Goal: Communication & Community: Answer question/provide support

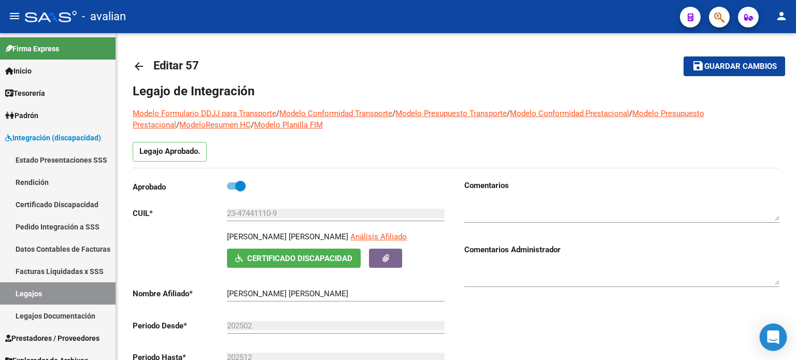
scroll to position [345, 0]
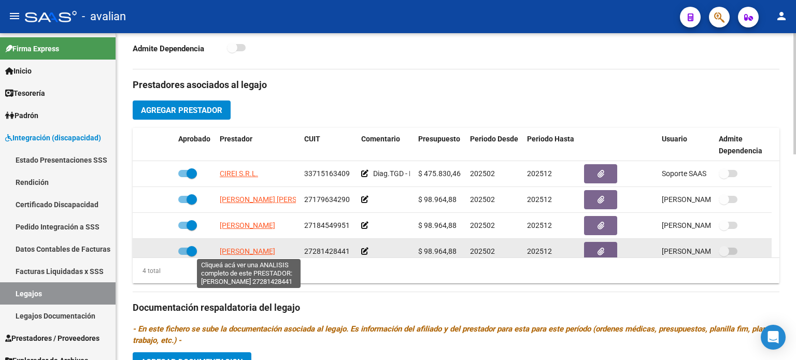
click at [239, 248] on span "[PERSON_NAME]" at bounding box center [247, 251] width 55 height 8
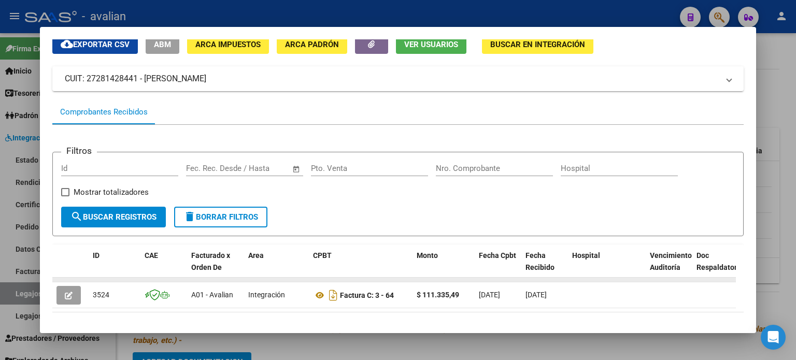
scroll to position [86, 0]
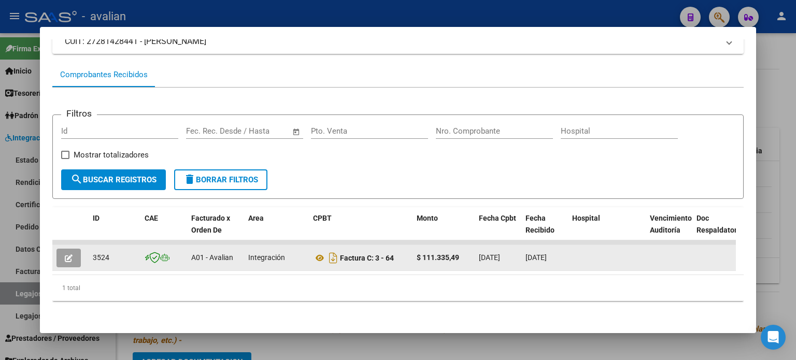
click at [72, 254] on icon "button" at bounding box center [69, 258] width 8 height 8
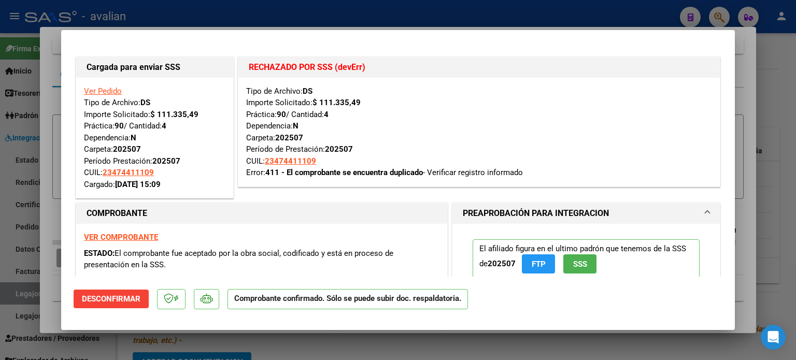
scroll to position [34, 0]
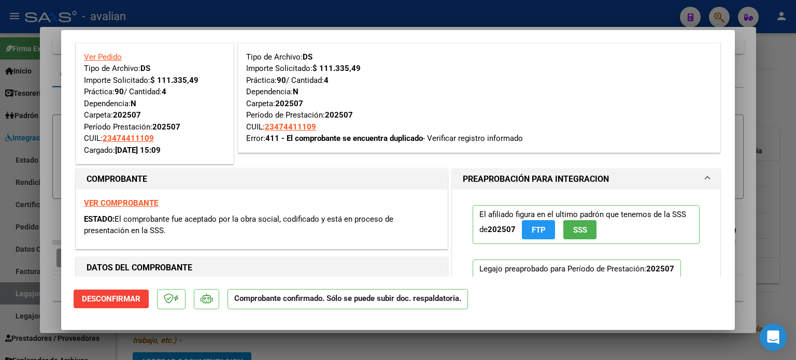
click at [772, 343] on icon "Open Intercom Messenger" at bounding box center [772, 337] width 13 height 13
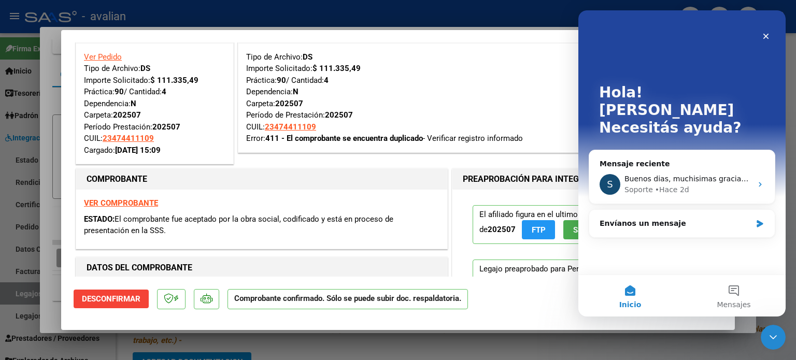
scroll to position [0, 0]
click at [729, 293] on button "Mensajes" at bounding box center [734, 295] width 104 height 41
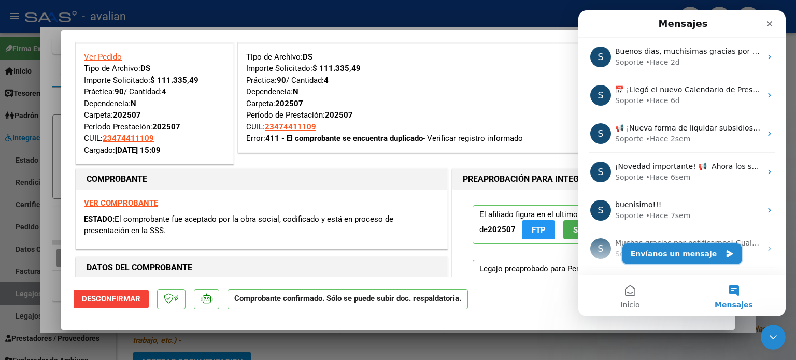
click at [681, 253] on button "Envíanos un mensaje" at bounding box center [682, 254] width 120 height 21
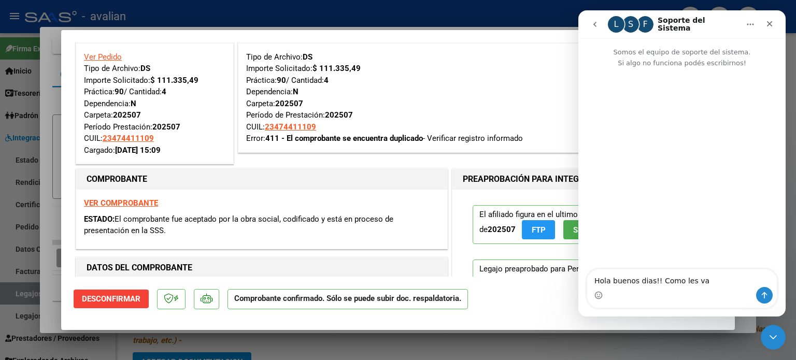
type textarea "Hola buenos dias!! Como les va?"
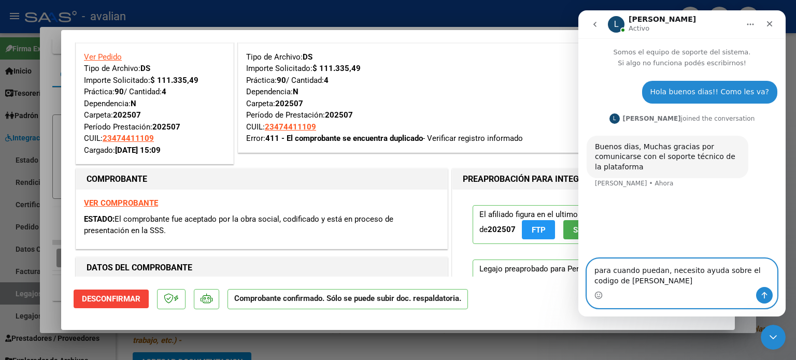
type textarea "para cuando puedan, necesito ayuda sobre el codigo de erro"
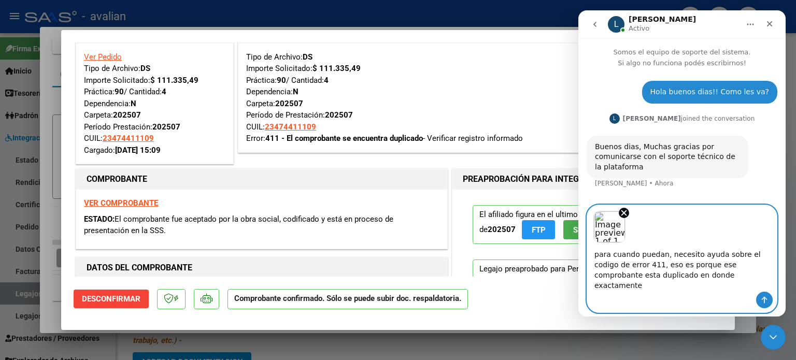
type textarea "para cuando puedan, necesito ayuda sobre el codigo de error 411, eso es porque …"
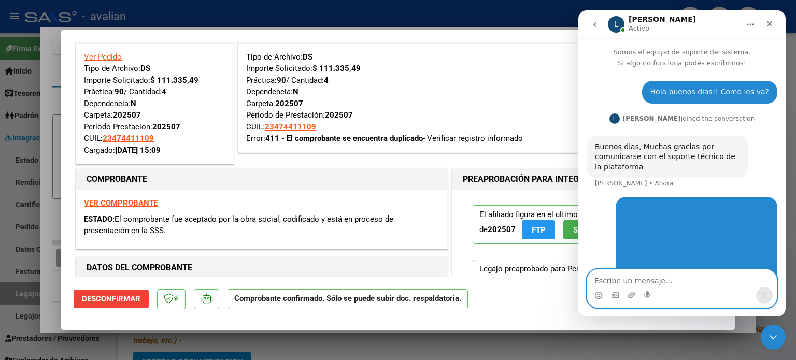
scroll to position [60, 0]
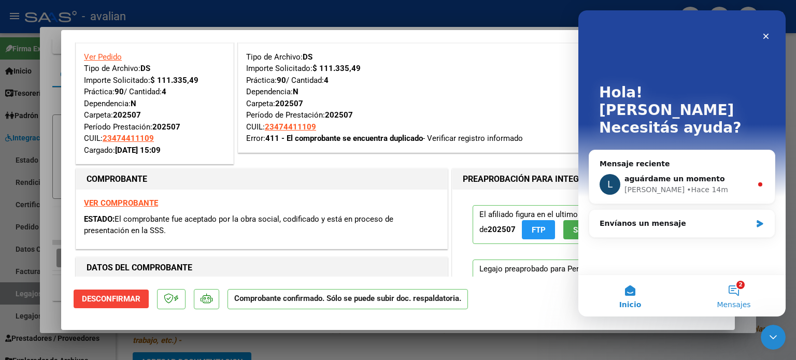
click at [744, 290] on button "2 Mensajes" at bounding box center [734, 295] width 104 height 41
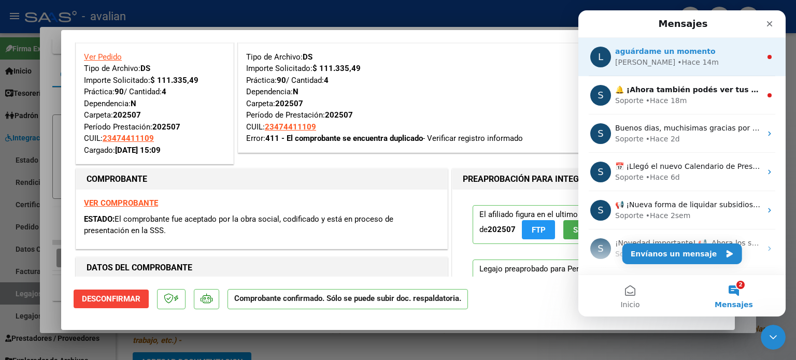
click at [677, 64] on div "• Hace 14m" at bounding box center [697, 62] width 41 height 11
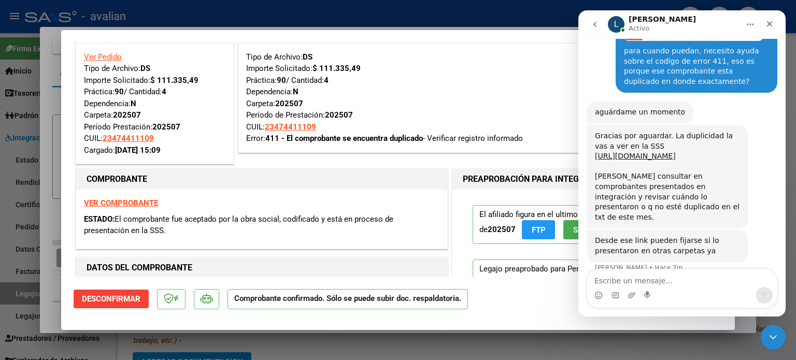
scroll to position [230, 0]
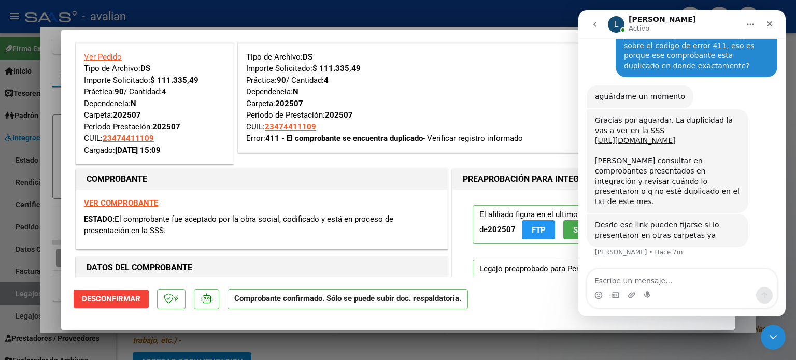
click at [643, 275] on textarea "Escribe un mensaje..." at bounding box center [682, 278] width 190 height 18
click at [636, 145] on link "[URL][DOMAIN_NAME]" at bounding box center [635, 140] width 81 height 8
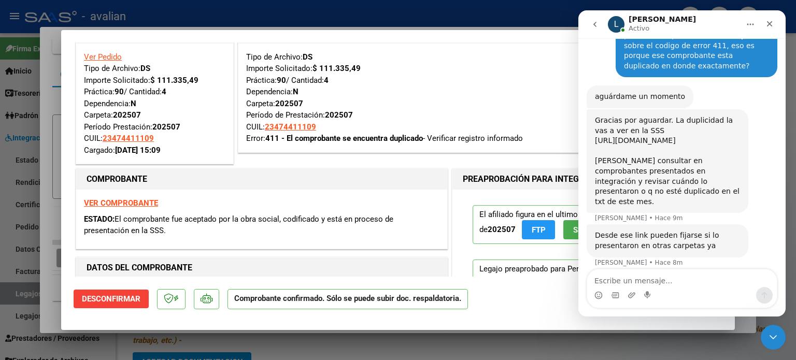
scroll to position [240, 0]
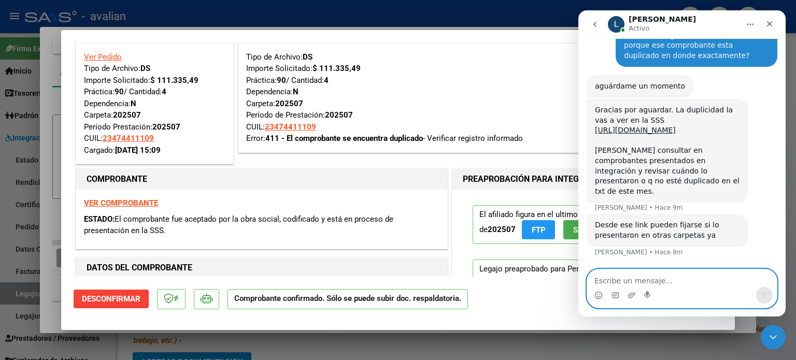
click at [627, 281] on textarea "Escribe un mensaje..." at bounding box center [682, 278] width 190 height 18
type textarea "[PERSON_NAME], reviso ahi a ver si nos figura"
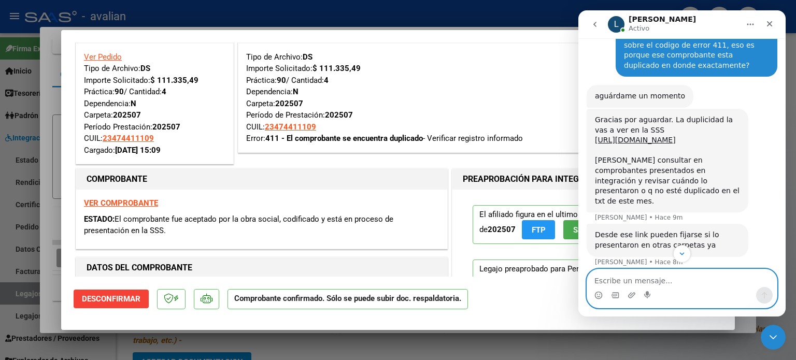
scroll to position [271, 0]
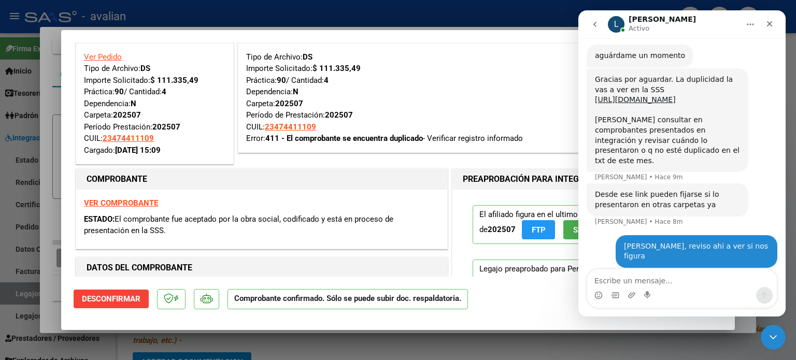
click at [403, 68] on div "Tipo de Archivo: DS Importe Solicitado: $ 111.335,49 Práctica: 90 / Cantidad: 4…" at bounding box center [479, 97] width 466 height 93
type input "$ 0,00"
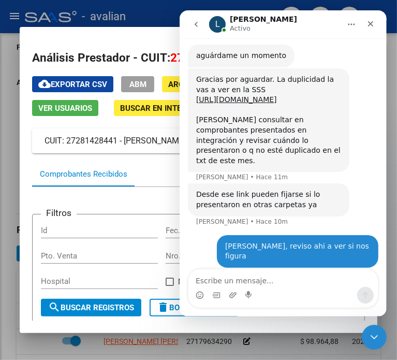
scroll to position [485, 0]
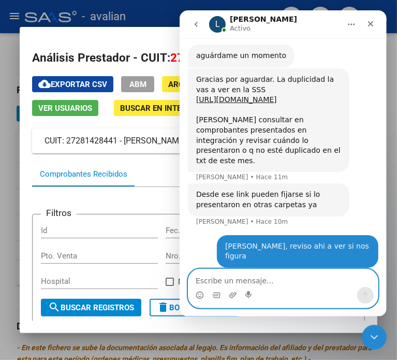
click at [229, 276] on textarea "Escribe un mensaje..." at bounding box center [283, 278] width 190 height 18
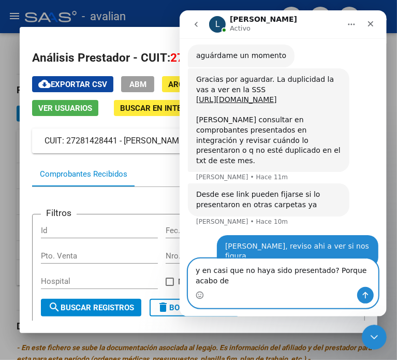
scroll to position [282, 0]
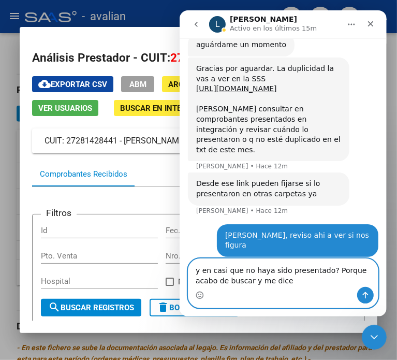
paste textarea "El comprobante no fue presentado a fecha [DATE]"
type textarea "y en casi que no haya sido presentado? Porque acabo de buscar y me dice El comp…"
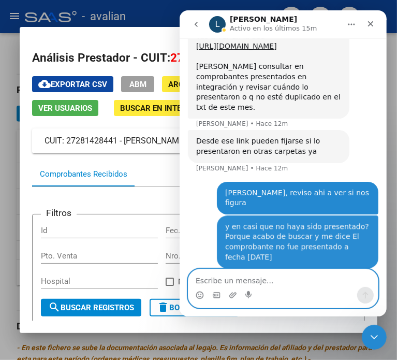
scroll to position [325, 0]
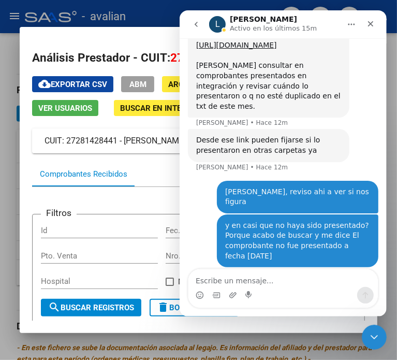
click at [41, 35] on mat-dialog-container "Análisis Prestador - CUIT: 27281428441 cloud_download Exportar CSV ABM ARCA Imp…" at bounding box center [199, 180] width 358 height 306
click at [376, 26] on div "Cerrar" at bounding box center [370, 24] width 19 height 19
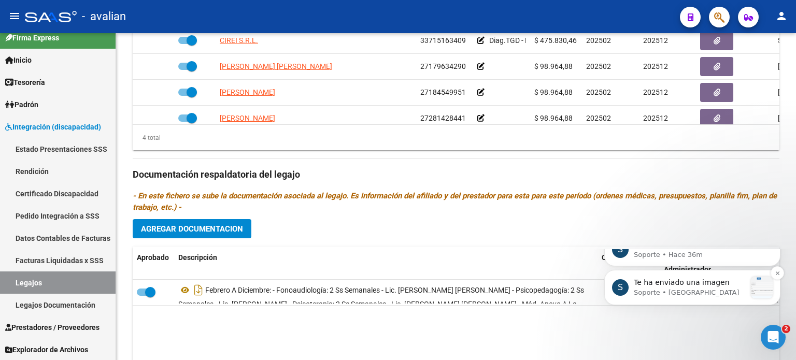
scroll to position [489, 0]
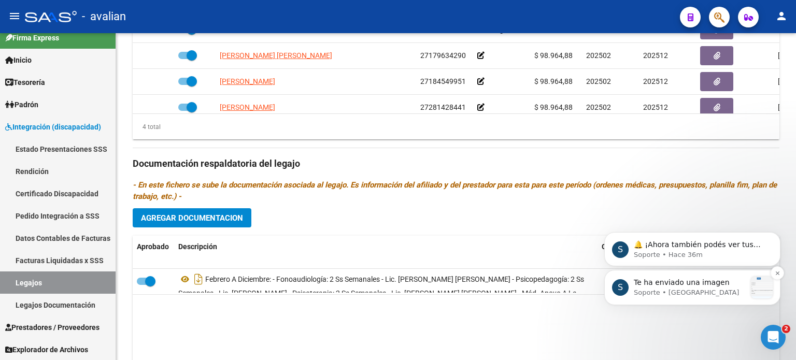
click at [684, 292] on p "Soporte • [GEOGRAPHIC_DATA]" at bounding box center [690, 292] width 112 height 9
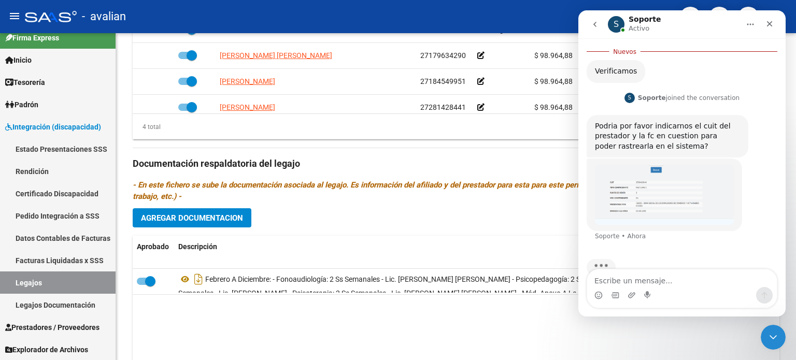
scroll to position [551, 0]
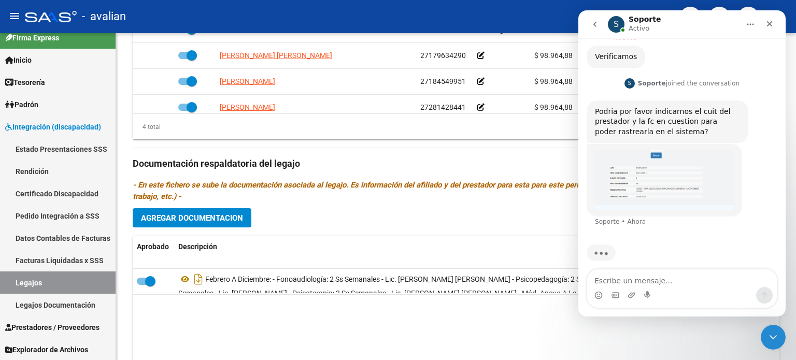
click at [620, 285] on textarea "Escribe un mensaje..." at bounding box center [682, 278] width 190 height 18
type textarea "aaaa para, yo puse CUIT de quien recibe la factura"
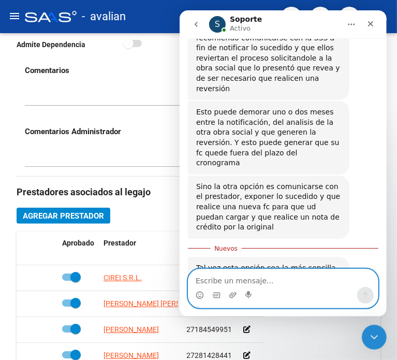
scroll to position [796, 0]
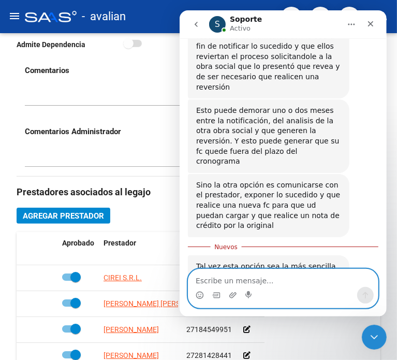
click at [250, 273] on textarea "Escribe un mensaje..." at bounding box center [283, 278] width 190 height 18
type textarea "entiendo perfecto ahora"
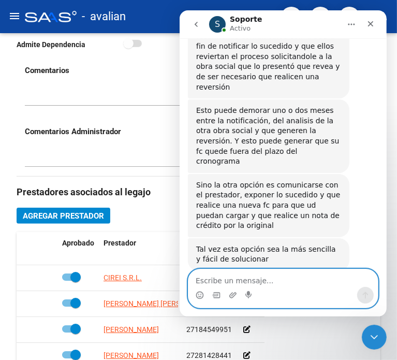
scroll to position [810, 0]
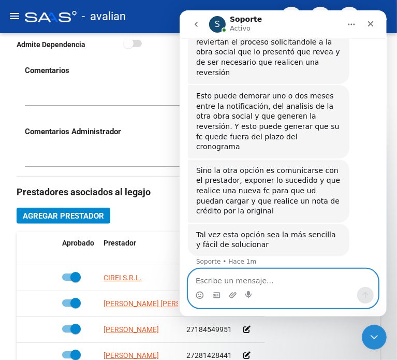
click at [247, 280] on textarea "Escribe un mensaje..." at bounding box center [283, 278] width 190 height 18
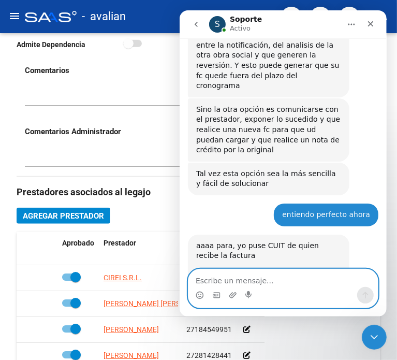
scroll to position [912, 0]
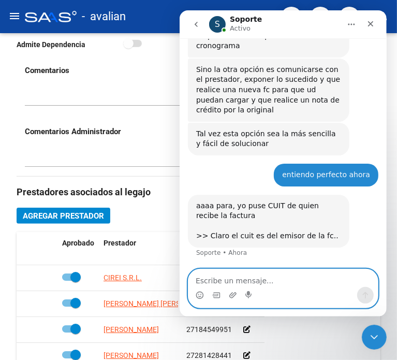
click at [218, 281] on textarea "Escribe un mensaje..." at bounding box center [283, 278] width 190 height 18
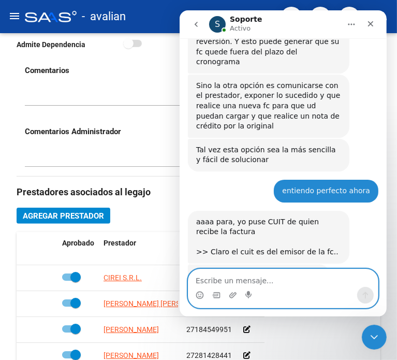
scroll to position [895, 0]
type textarea "n"
type textarea "No no"
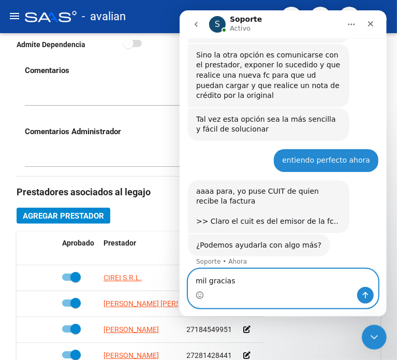
type textarea "mil gracias!"
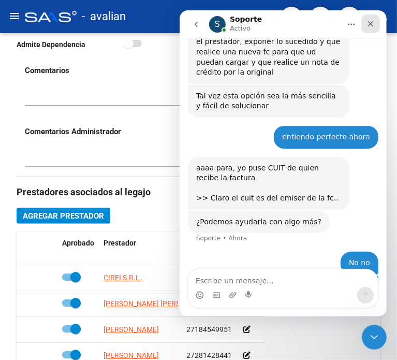
drag, startPoint x: 374, startPoint y: 26, endPoint x: 499, endPoint y: 14, distance: 125.5
click at [374, 26] on icon "Cerrar" at bounding box center [370, 24] width 8 height 8
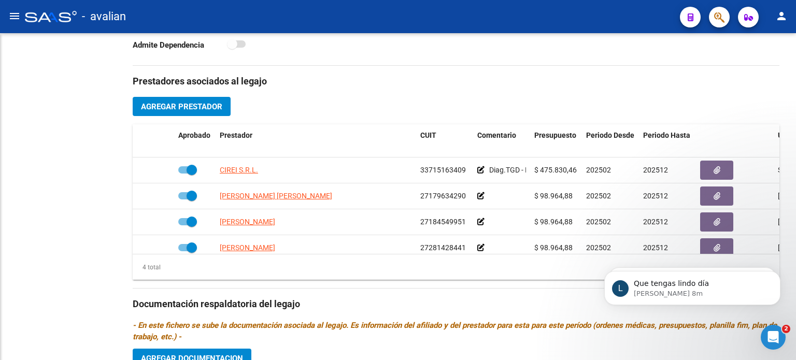
scroll to position [980, 0]
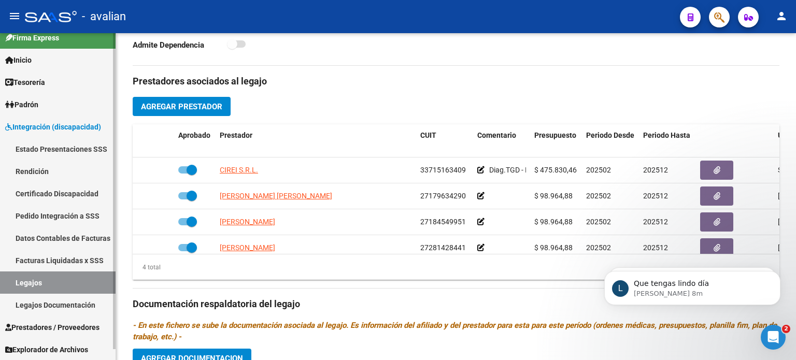
click at [42, 170] on link "Rendición" at bounding box center [58, 171] width 116 height 22
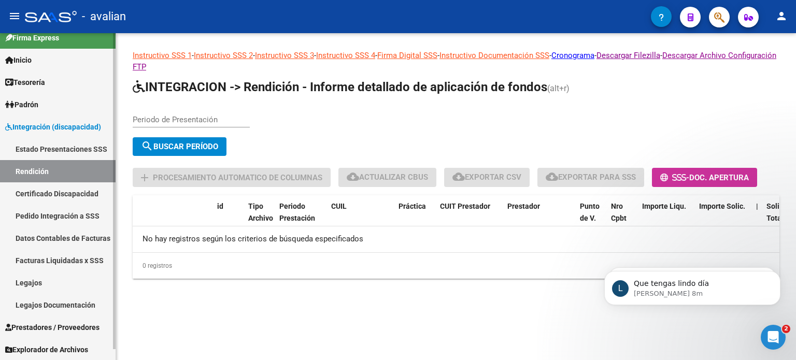
click at [51, 319] on link "Prestadores / Proveedores" at bounding box center [58, 327] width 116 height 22
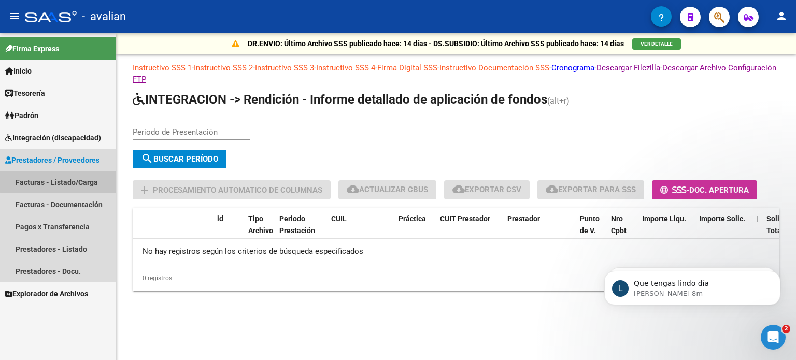
click at [81, 177] on link "Facturas - Listado/Carga" at bounding box center [58, 182] width 116 height 22
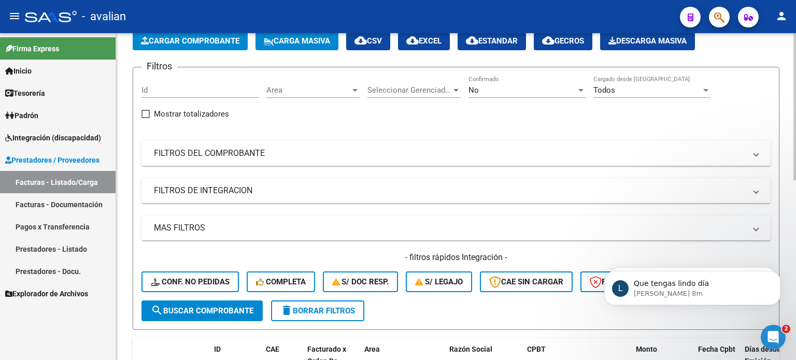
scroll to position [69, 0]
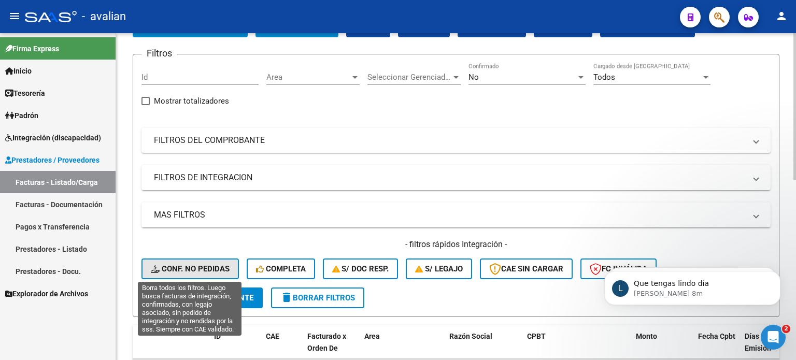
click at [222, 264] on span "Conf. no pedidas" at bounding box center [190, 268] width 79 height 9
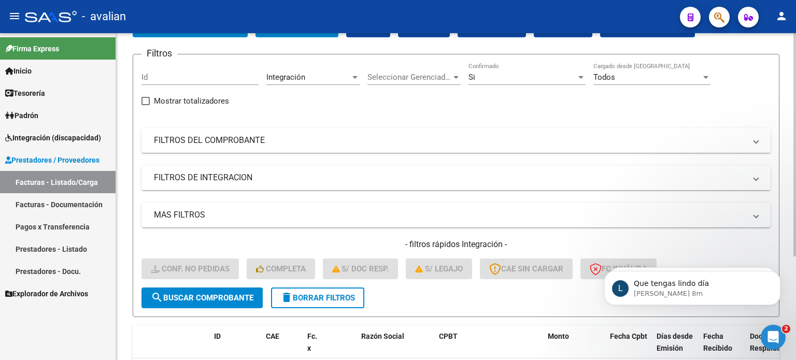
scroll to position [151, 0]
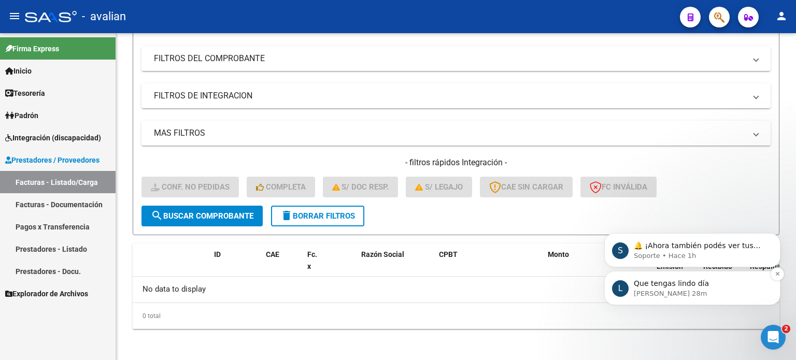
click at [707, 287] on p "Que tengas lindo día" at bounding box center [701, 284] width 134 height 10
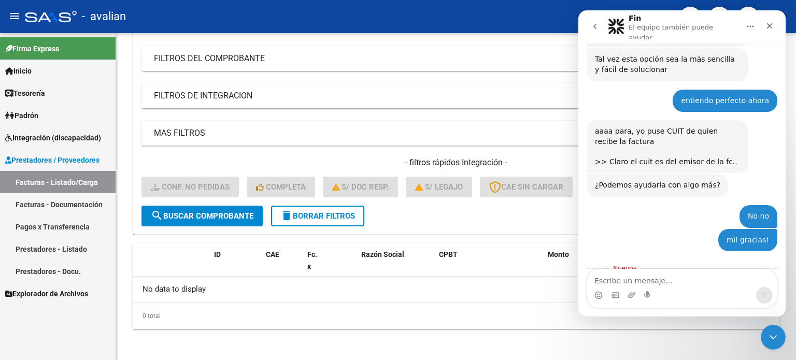
scroll to position [998, 0]
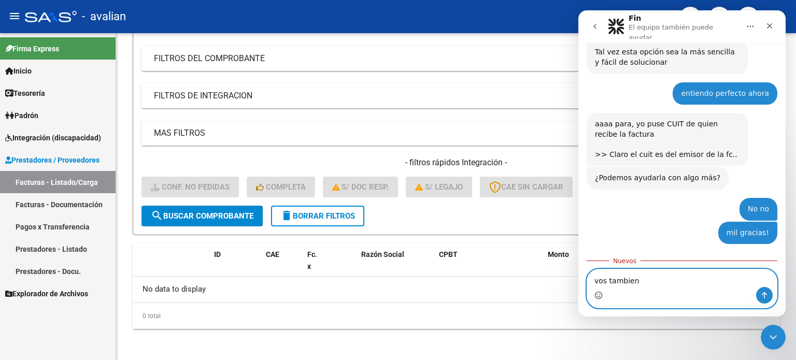
click at [601, 293] on icon "Selector de emoji" at bounding box center [598, 295] width 8 height 8
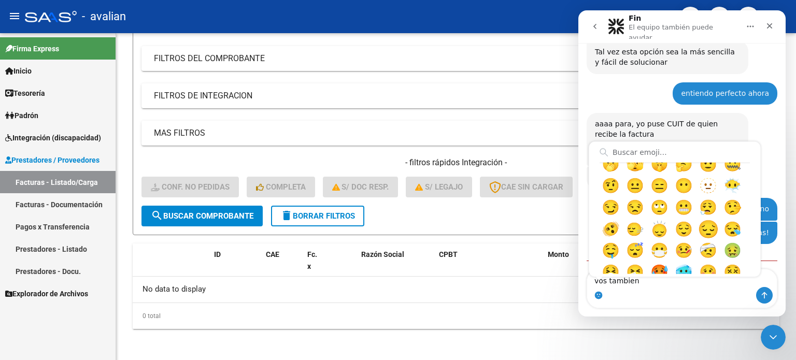
scroll to position [173, 0]
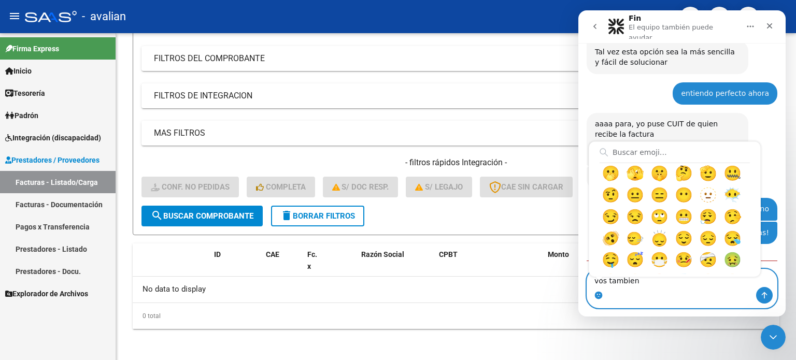
type textarea "vos tambien 🤗"
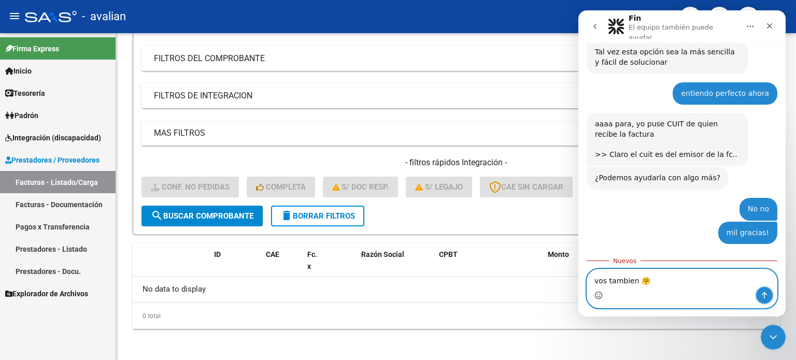
click at [767, 294] on icon "Enviar un mensaje…" at bounding box center [764, 295] width 8 height 8
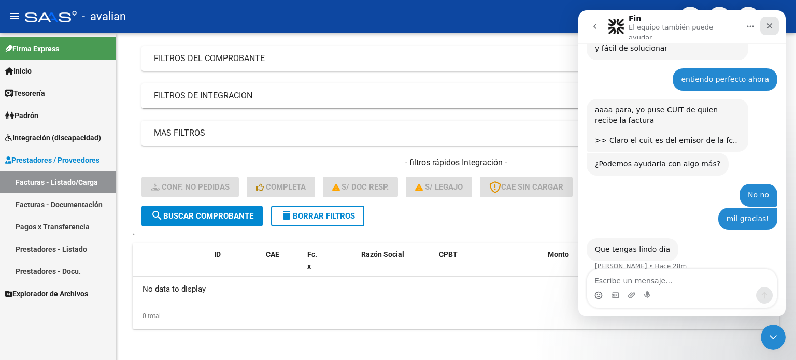
click at [767, 24] on icon "Cerrar" at bounding box center [769, 26] width 8 height 8
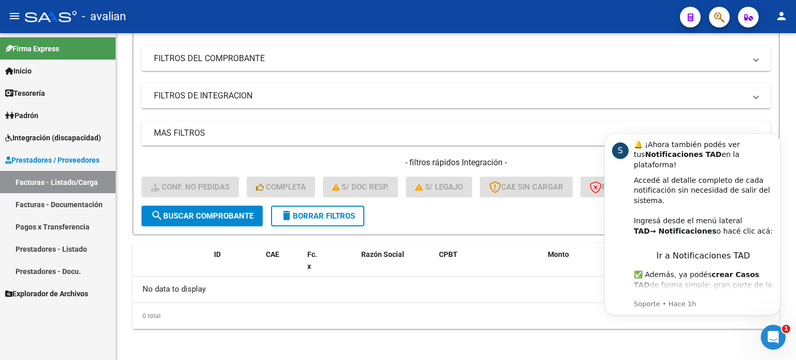
scroll to position [0, 0]
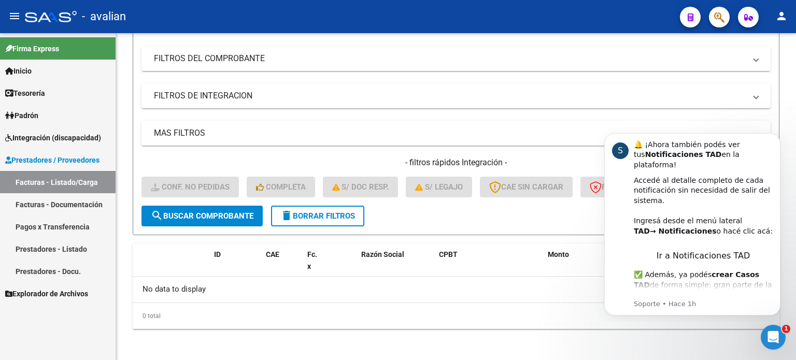
click at [41, 172] on link "Facturas - Listado/Carga" at bounding box center [58, 182] width 116 height 22
click at [318, 206] on button "delete Borrar Filtros" at bounding box center [317, 216] width 93 height 21
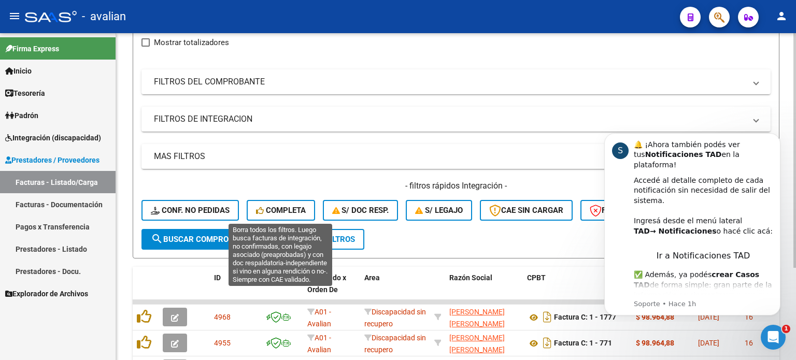
scroll to position [151, 0]
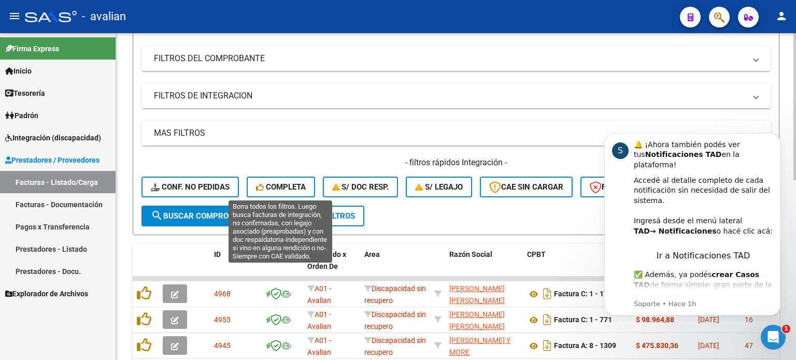
click at [295, 182] on span "Completa" at bounding box center [281, 186] width 50 height 9
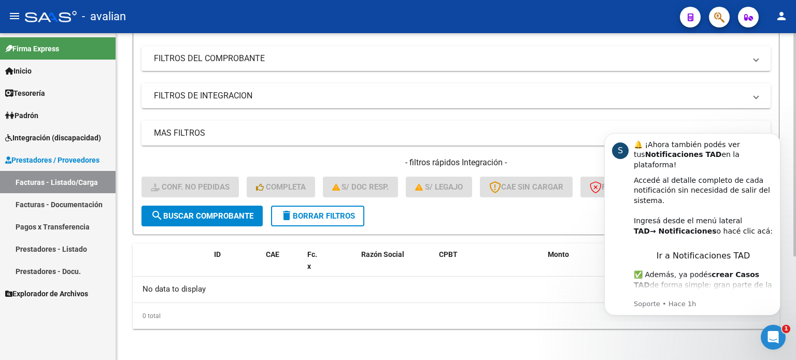
click at [327, 217] on span "delete Borrar Filtros" at bounding box center [317, 215] width 75 height 9
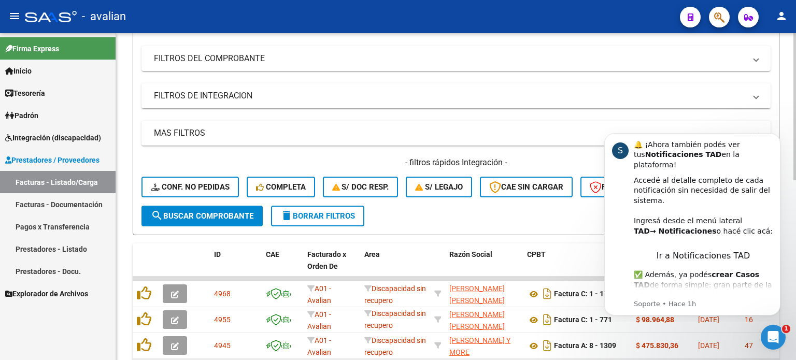
scroll to position [2, 0]
